Goal: Complete application form

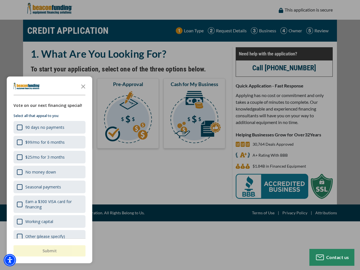
click at [180, 135] on div "button" at bounding box center [180, 135] width 360 height 270
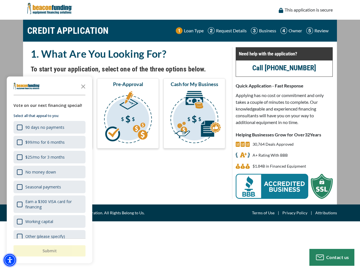
click at [10, 260] on img "Accessibility Menu" at bounding box center [10, 260] width 12 height 12
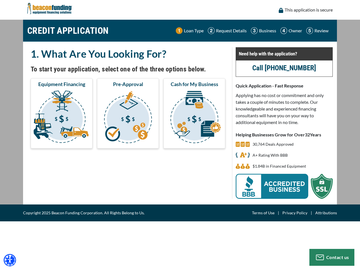
click at [180, 135] on body "Skip to main content Enable accessibility for low vision Open the accessibility…" at bounding box center [180, 135] width 360 height 270
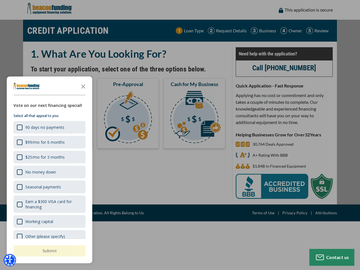
click at [83, 86] on body "Skip to main content Enable accessibility for low vision Open the accessibility…" at bounding box center [180, 135] width 360 height 270
click at [49, 127] on body "Skip to main content Enable accessibility for low vision Open the accessibility…" at bounding box center [180, 135] width 360 height 270
click at [49, 142] on body "Skip to main content Enable accessibility for low vision Open the accessibility…" at bounding box center [180, 135] width 360 height 270
click at [49, 157] on body "Skip to main content Enable accessibility for low vision Open the accessibility…" at bounding box center [180, 135] width 360 height 270
click at [49, 172] on body "Skip to main content Enable accessibility for low vision Open the accessibility…" at bounding box center [180, 135] width 360 height 270
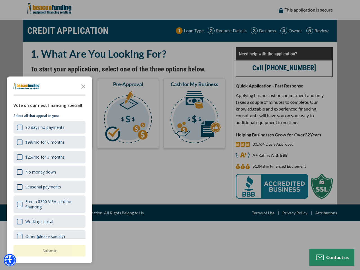
click at [49, 187] on body "Skip to main content Enable accessibility for low vision Open the accessibility…" at bounding box center [180, 135] width 360 height 270
click at [49, 204] on body "Skip to main content Enable accessibility for low vision Open the accessibility…" at bounding box center [180, 135] width 360 height 270
